Goal: Check status: Check status

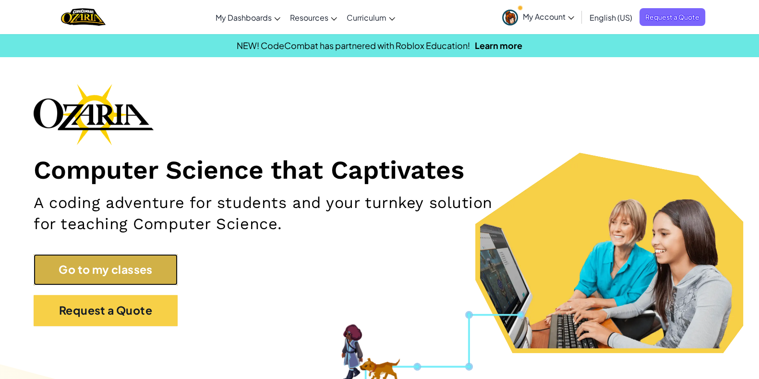
click at [98, 266] on link "Go to my classes" at bounding box center [106, 269] width 144 height 31
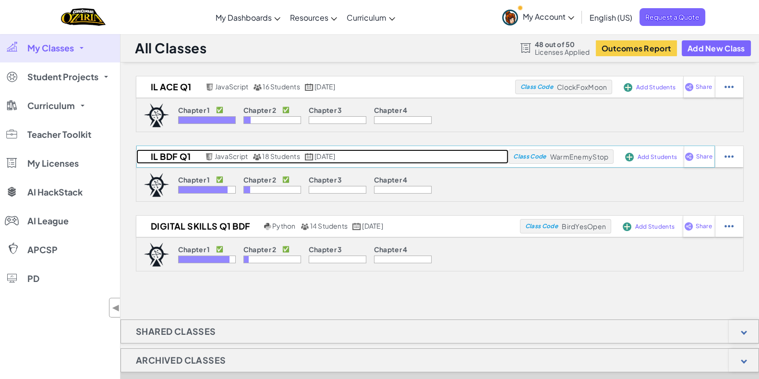
click at [166, 157] on h2 "IL BDF Q1" at bounding box center [169, 156] width 66 height 14
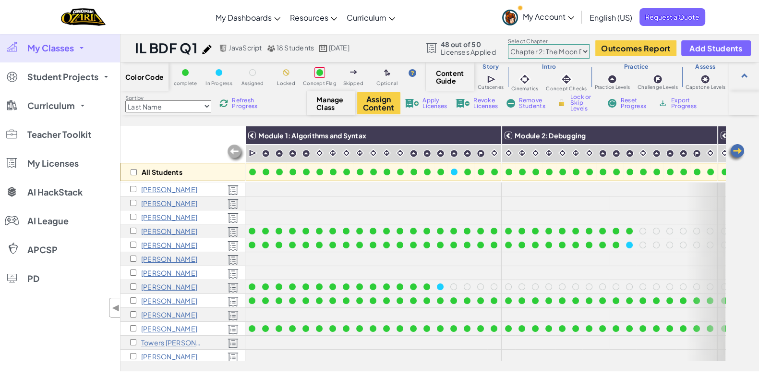
scroll to position [0, 0]
click at [538, 50] on select "Chapter 1: Sky Mountain Chapter 2: The Moon Dancers Chapter 3: The Phoenix Land…" at bounding box center [549, 51] width 82 height 14
click at [508, 44] on select "Chapter 1: Sky Mountain Chapter 2: The Moon Dancers Chapter 3: The Phoenix Land…" at bounding box center [549, 51] width 82 height 14
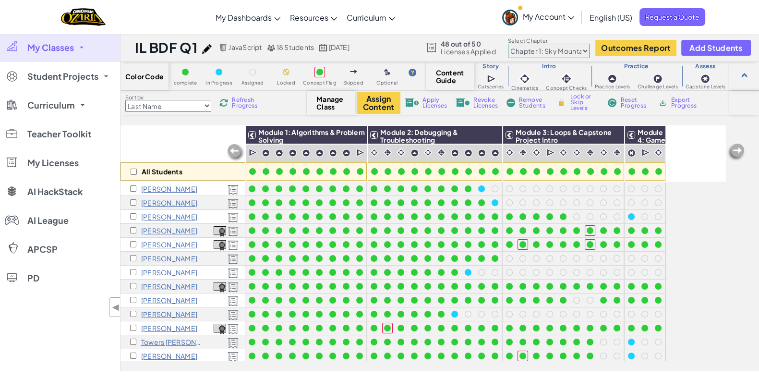
click at [544, 53] on select "Chapter 1: Sky Mountain Chapter 2: The Moon Dancers Chapter 3: The Phoenix Land…" at bounding box center [549, 51] width 82 height 14
click at [508, 44] on select "Chapter 1: Sky Mountain Chapter 2: The Moon Dancers Chapter 3: The Phoenix Land…" at bounding box center [549, 51] width 82 height 14
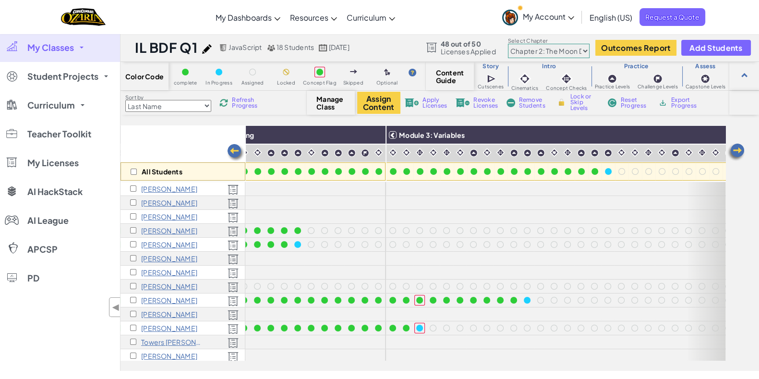
scroll to position [81, 332]
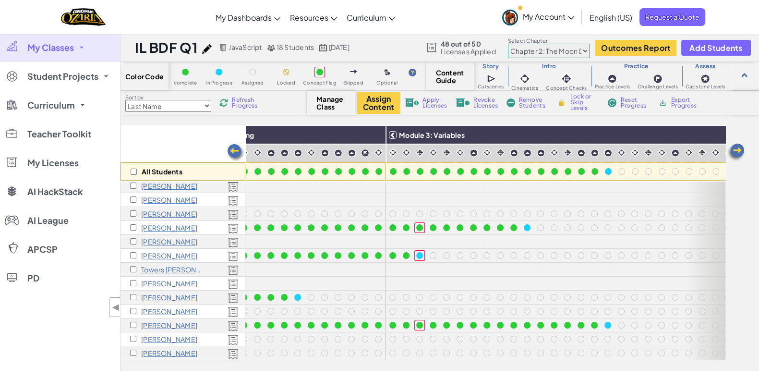
click at [549, 49] on select "Chapter 1: Sky Mountain Chapter 2: The Moon Dancers Chapter 3: The Phoenix Land…" at bounding box center [549, 51] width 82 height 14
select select "5d41d731a8d1836b5aa3cba1"
click at [508, 44] on select "Chapter 1: Sky Mountain Chapter 2: The Moon Dancers Chapter 3: The Phoenix Land…" at bounding box center [549, 51] width 82 height 14
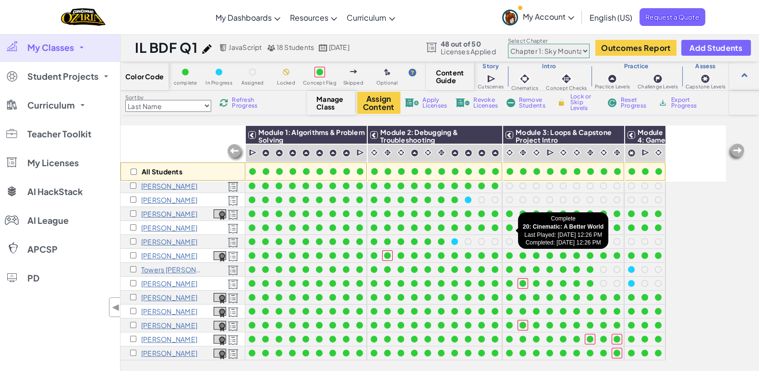
scroll to position [0, 0]
